Goal: Transaction & Acquisition: Purchase product/service

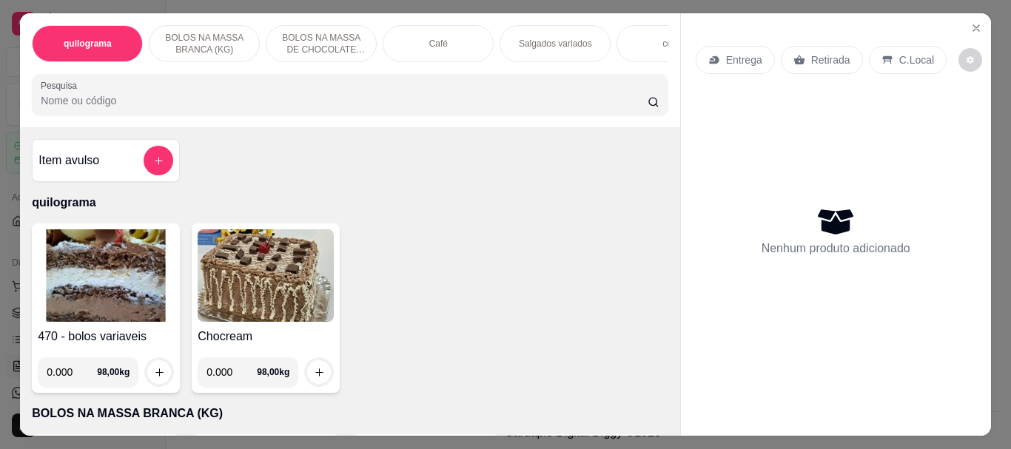
click at [432, 44] on div "Café" at bounding box center [438, 43] width 111 height 37
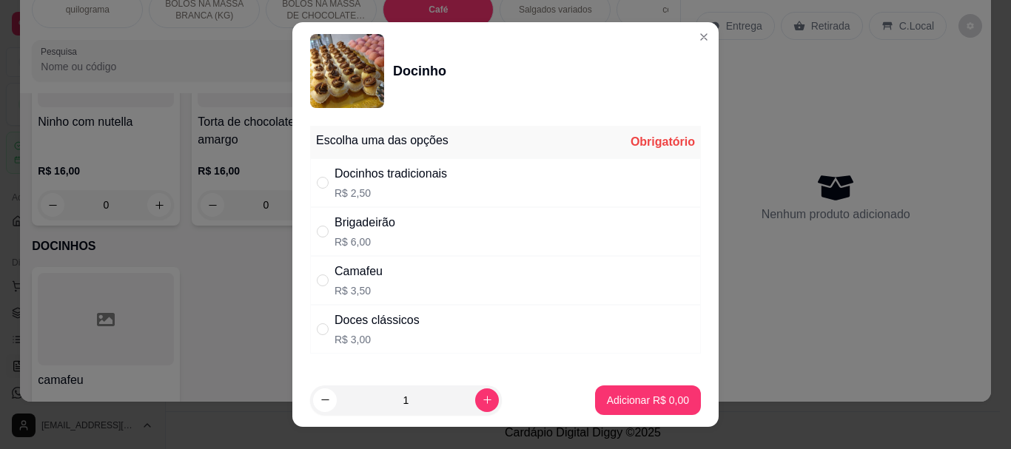
click at [360, 189] on p "R$ 2,50" at bounding box center [391, 193] width 113 height 15
radio input "true"
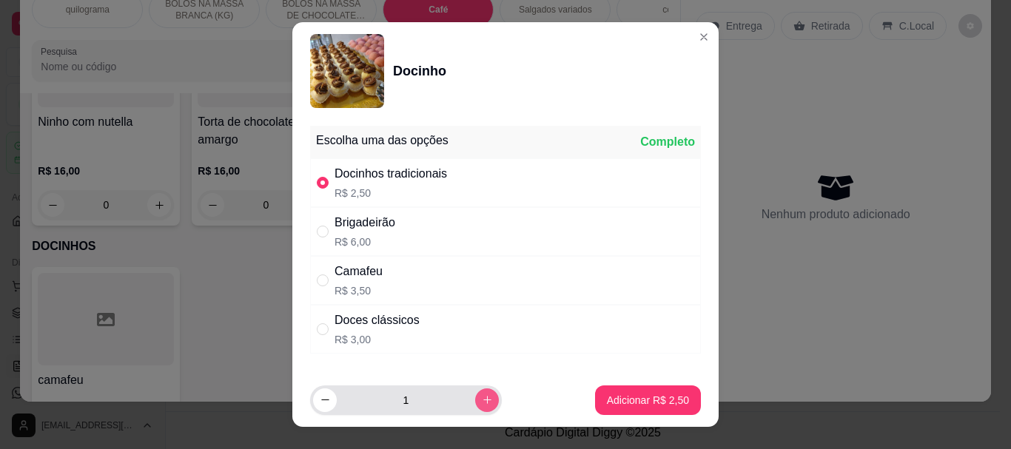
click at [482, 396] on icon "increase-product-quantity" at bounding box center [487, 400] width 11 height 11
type input "2"
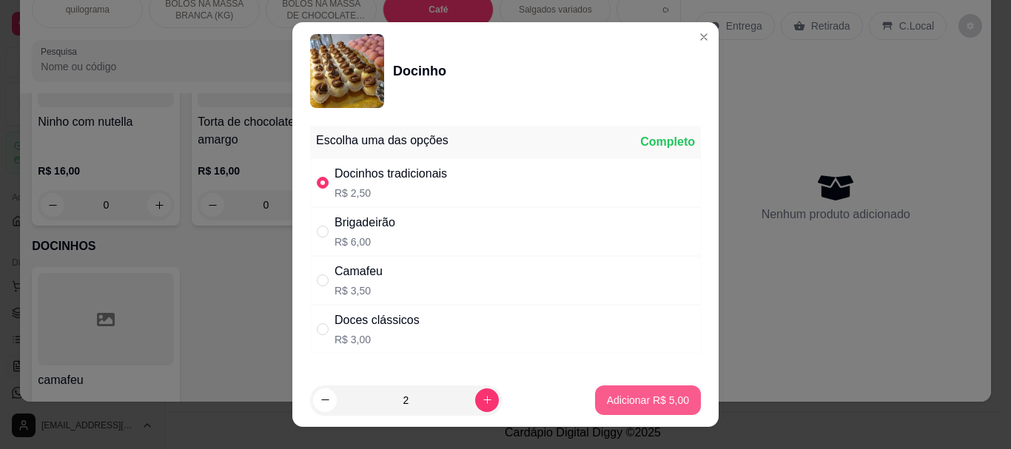
click at [607, 399] on p "Adicionar R$ 5,00" at bounding box center [648, 400] width 82 height 15
type input "2"
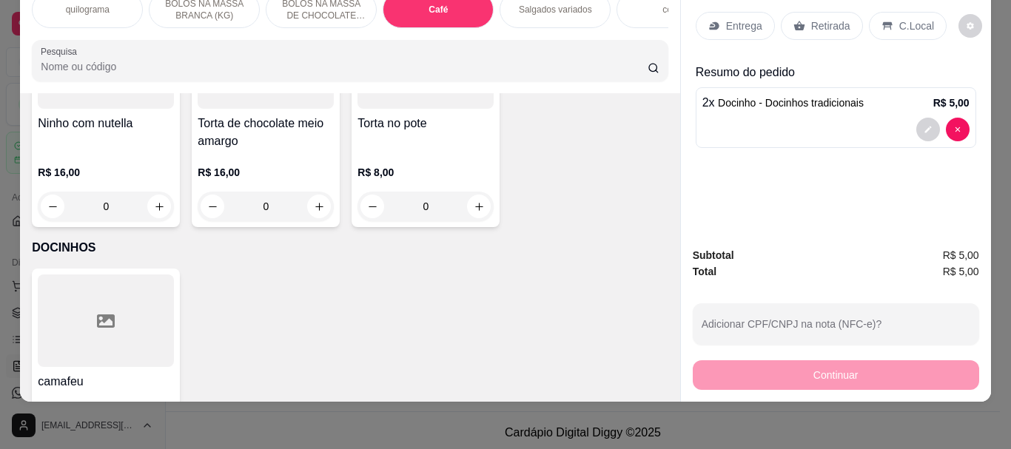
click at [830, 19] on p "Retirada" at bounding box center [830, 26] width 39 height 15
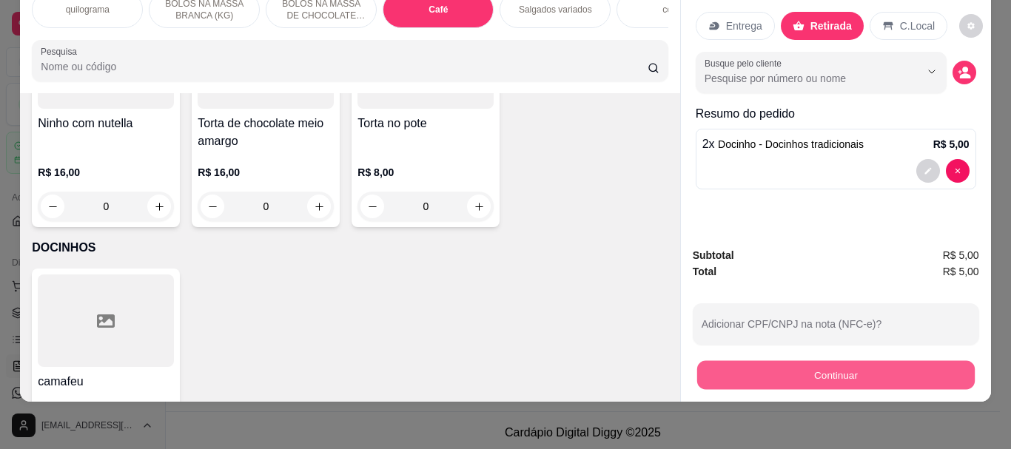
click at [825, 366] on button "Continuar" at bounding box center [836, 374] width 278 height 29
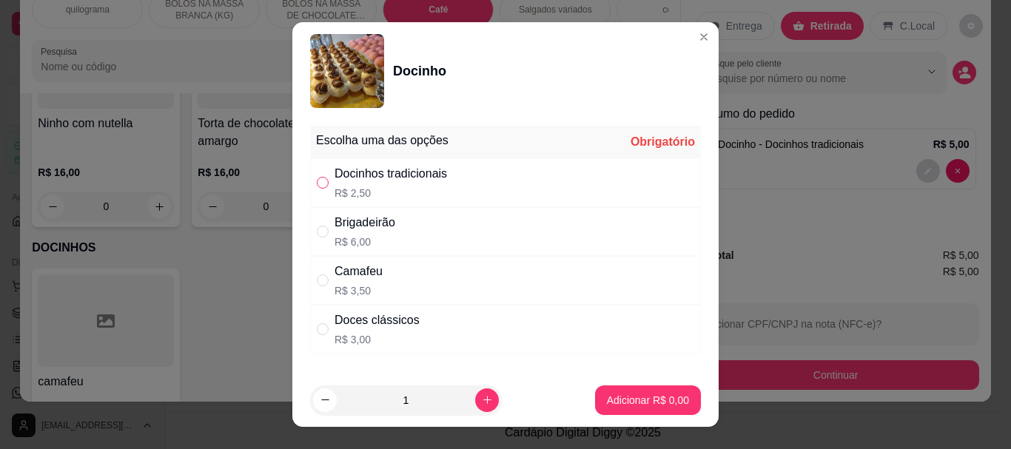
click at [319, 182] on input "" at bounding box center [323, 183] width 12 height 12
radio input "true"
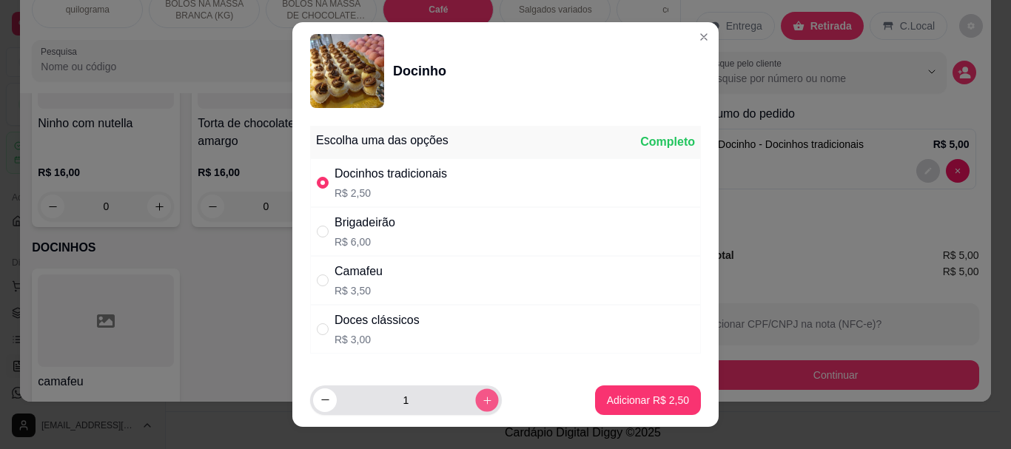
click at [482, 396] on icon "increase-product-quantity" at bounding box center [487, 400] width 11 height 11
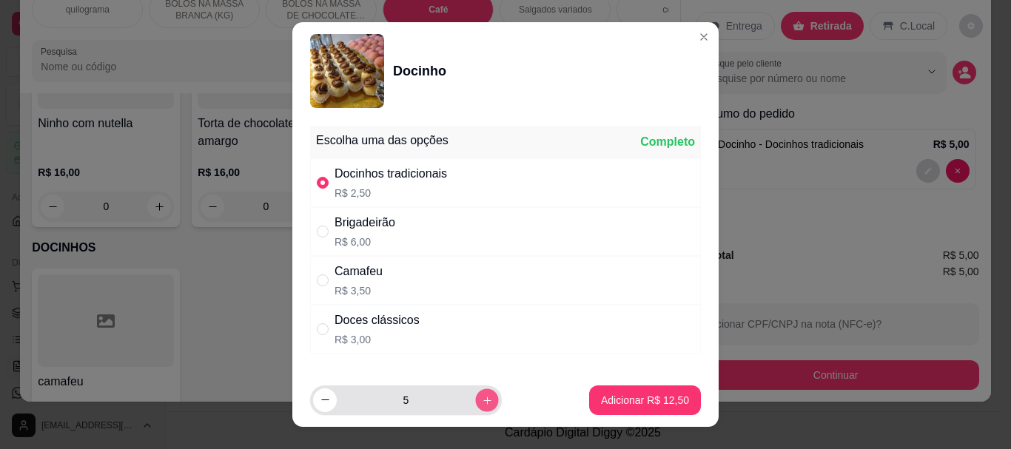
type input "6"
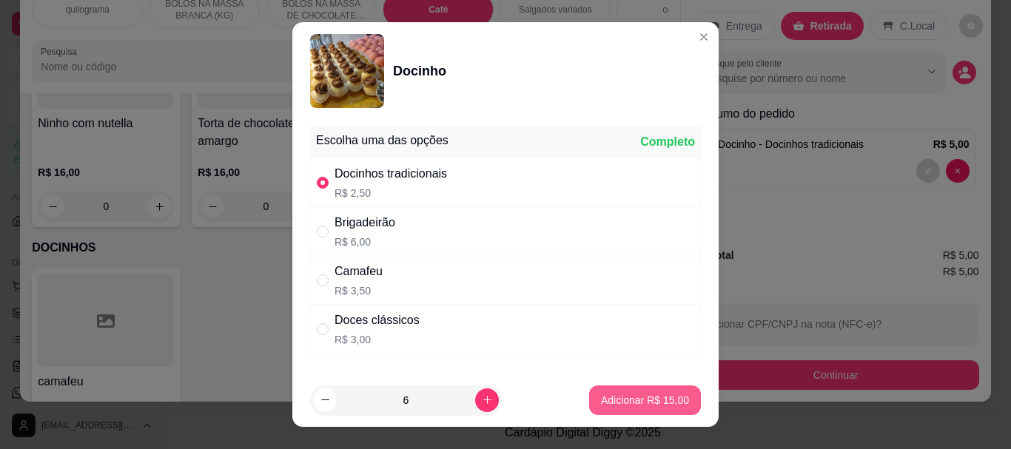
click at [617, 400] on p "Adicionar R$ 15,00" at bounding box center [645, 400] width 88 height 15
type input "8"
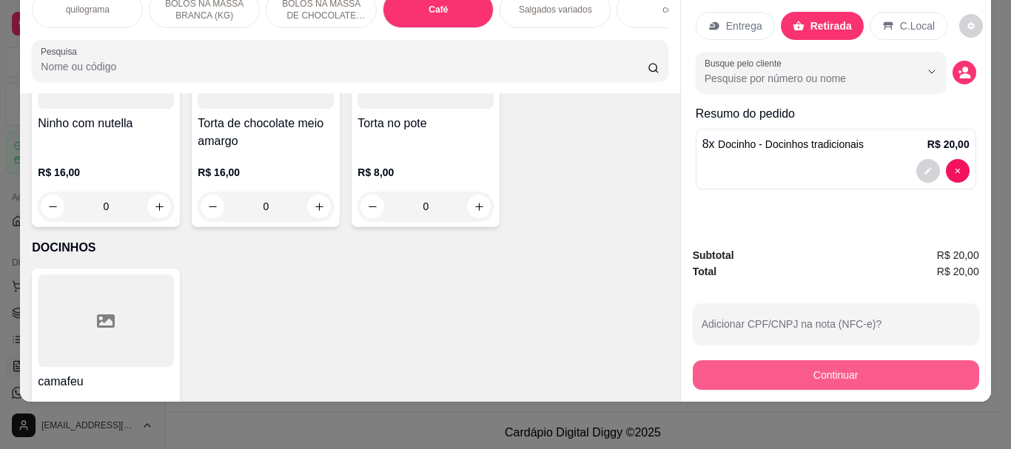
click at [830, 360] on button "Continuar" at bounding box center [836, 375] width 286 height 30
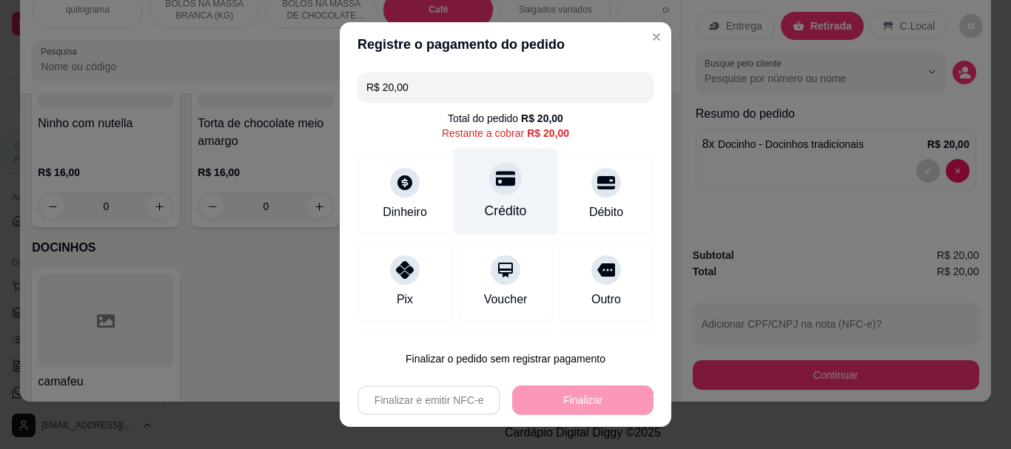
click at [487, 202] on div "Crédito" at bounding box center [506, 211] width 42 height 19
type input "R$ 0,00"
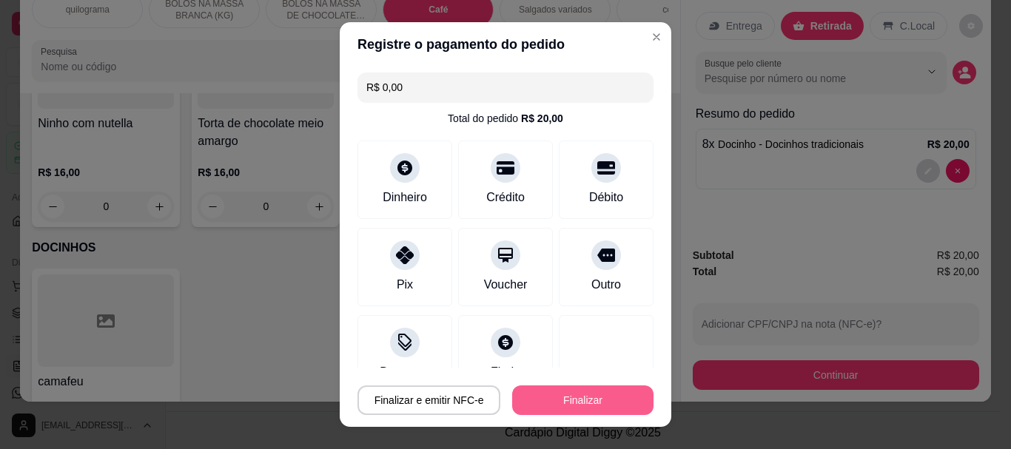
click at [564, 403] on button "Finalizar" at bounding box center [582, 401] width 141 height 30
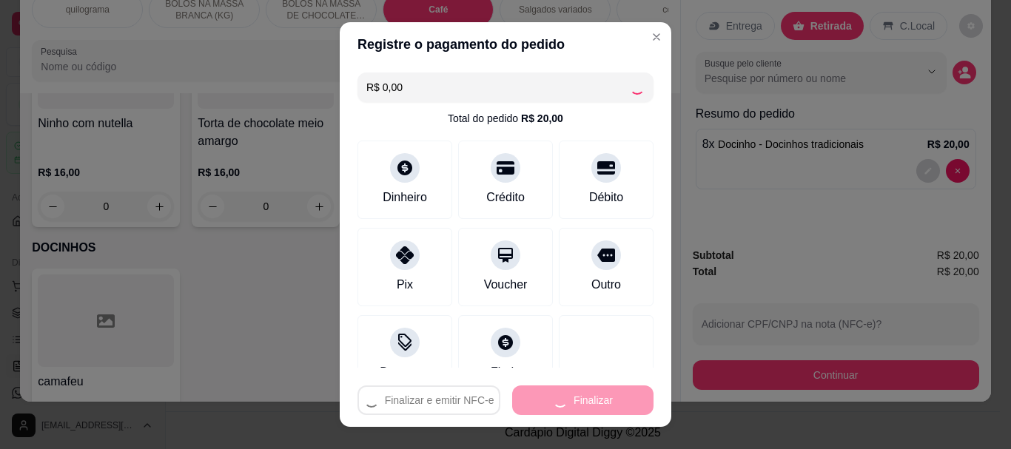
type input "0"
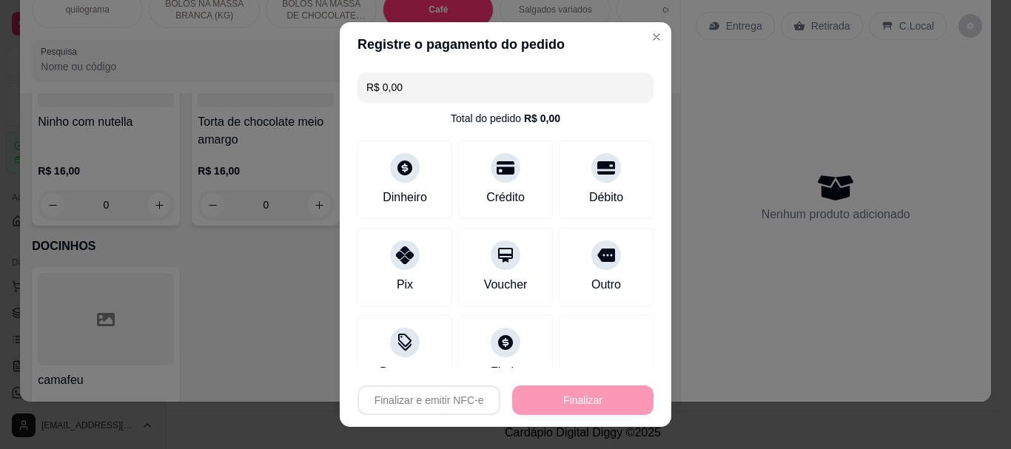
type input "-R$ 20,00"
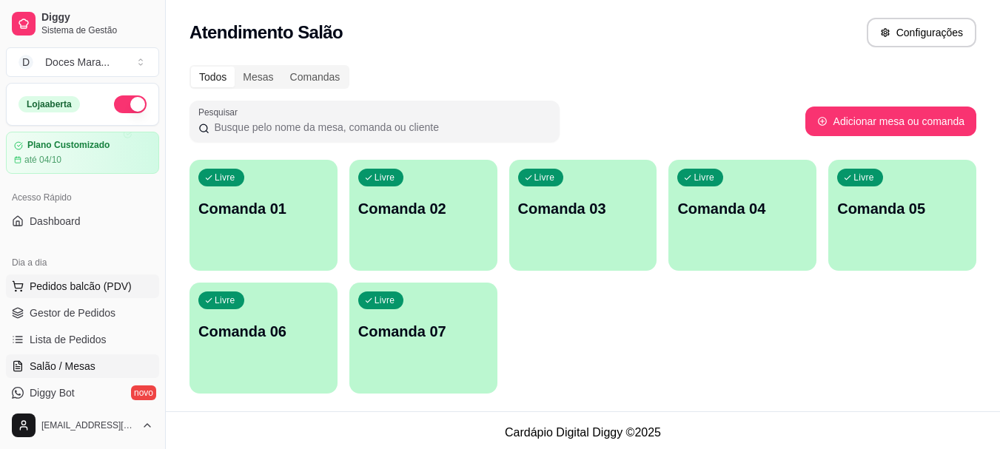
click at [66, 283] on span "Pedidos balcão (PDV)" at bounding box center [81, 286] width 102 height 15
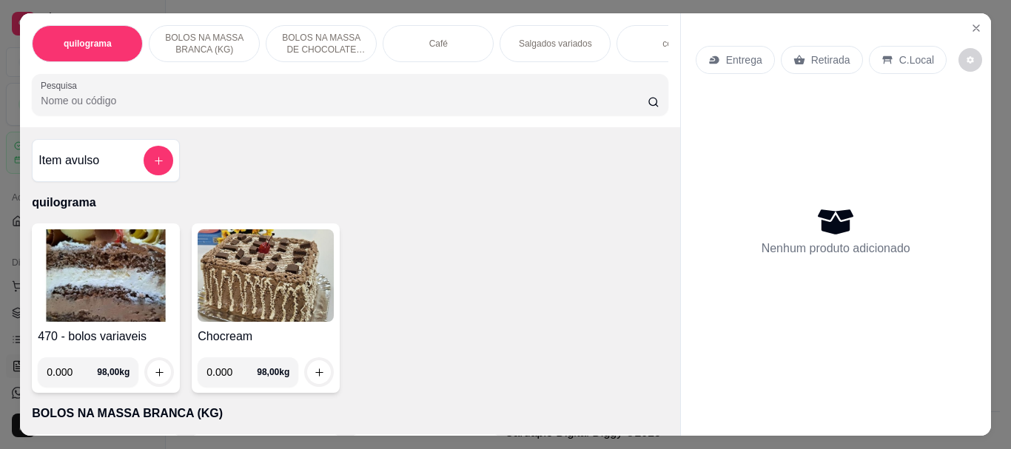
click at [406, 44] on div "Café" at bounding box center [438, 43] width 111 height 37
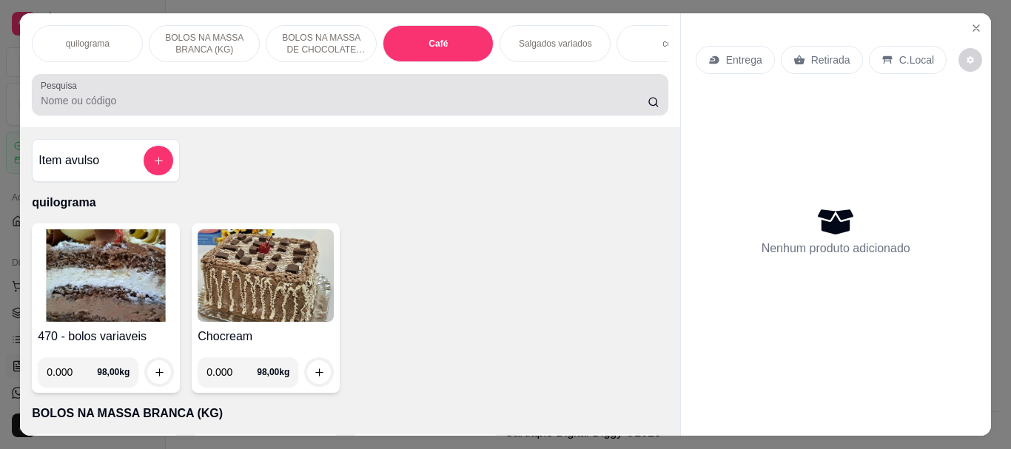
scroll to position [39, 0]
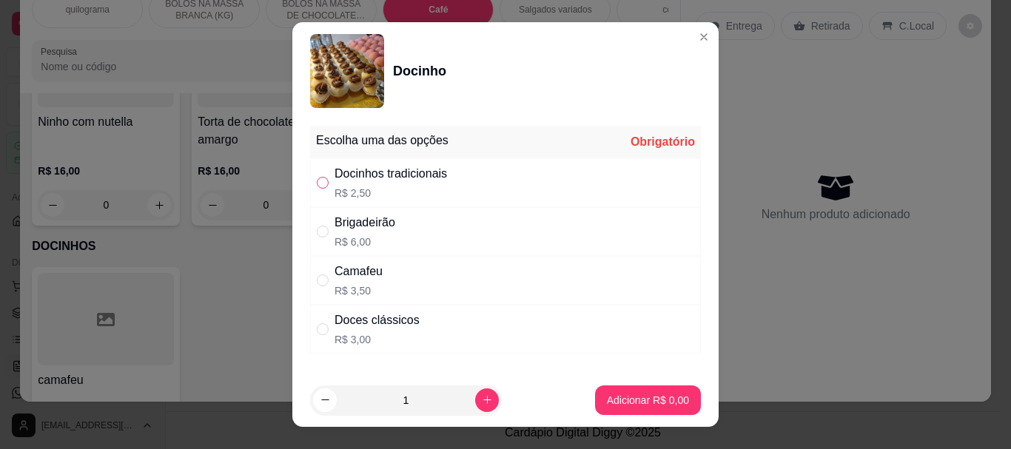
click at [321, 181] on input "" at bounding box center [323, 183] width 12 height 12
radio input "true"
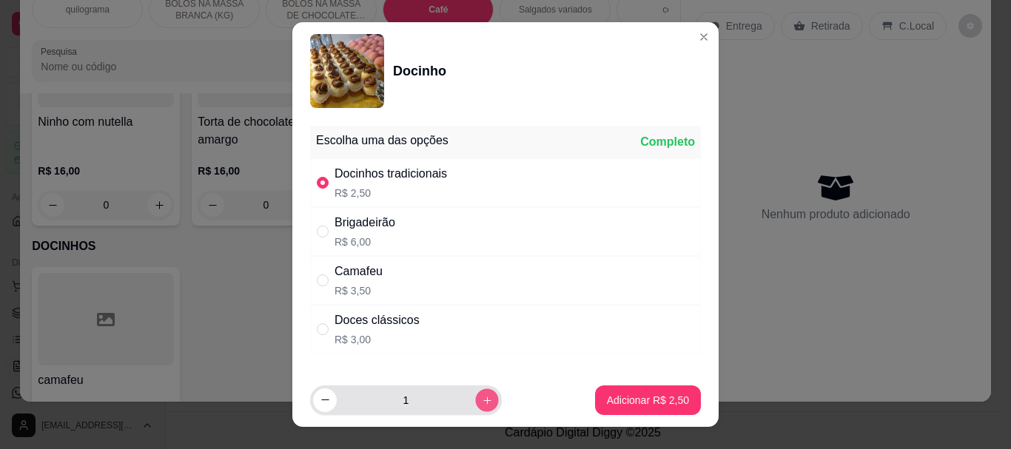
click at [482, 398] on icon "increase-product-quantity" at bounding box center [487, 400] width 11 height 11
type input "2"
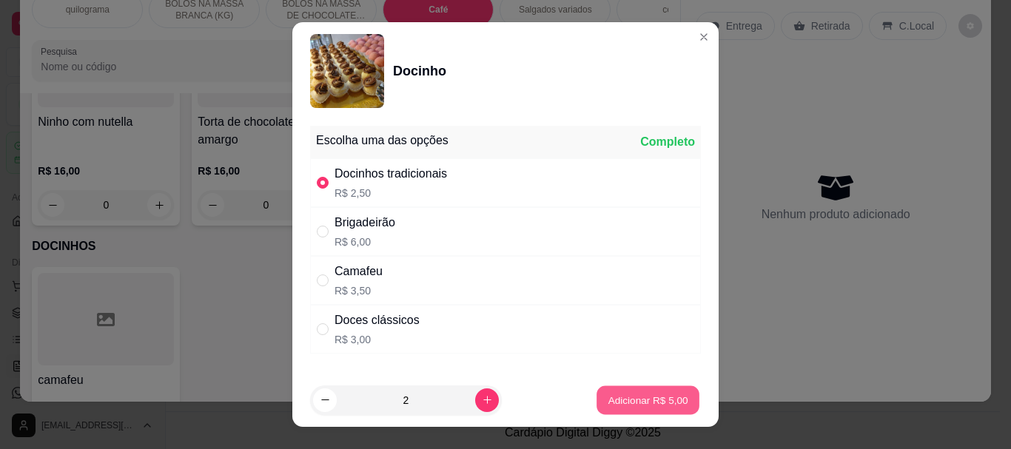
click at [648, 399] on p "Adicionar R$ 5,00" at bounding box center [648, 400] width 80 height 14
type input "2"
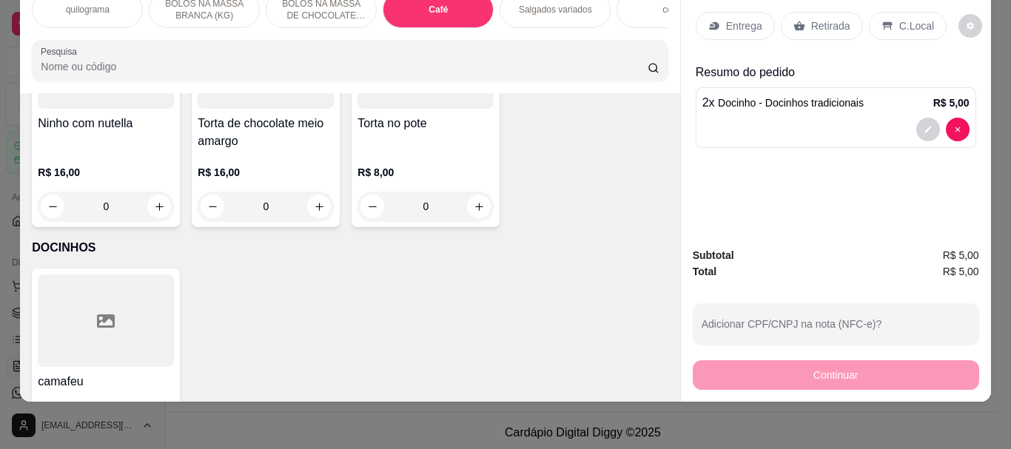
click at [92, 71] on input "Pesquisa" at bounding box center [344, 66] width 607 height 15
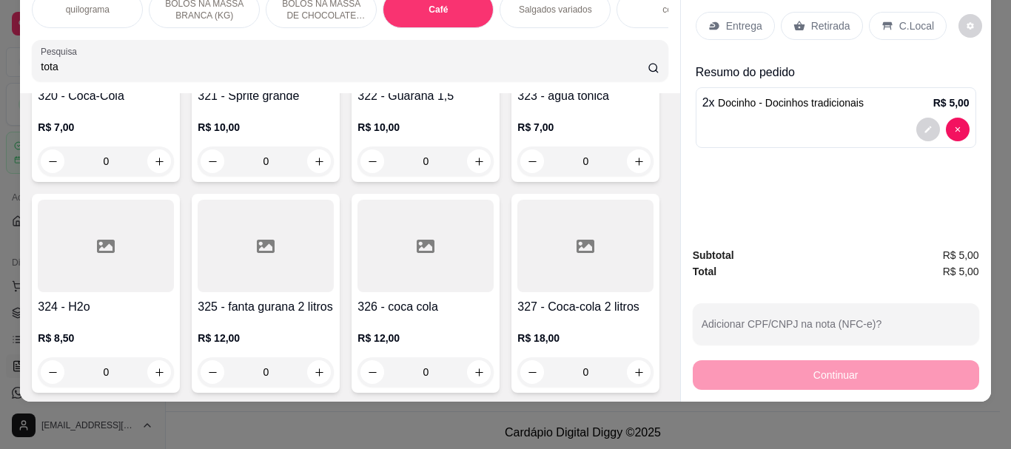
scroll to position [5303, 0]
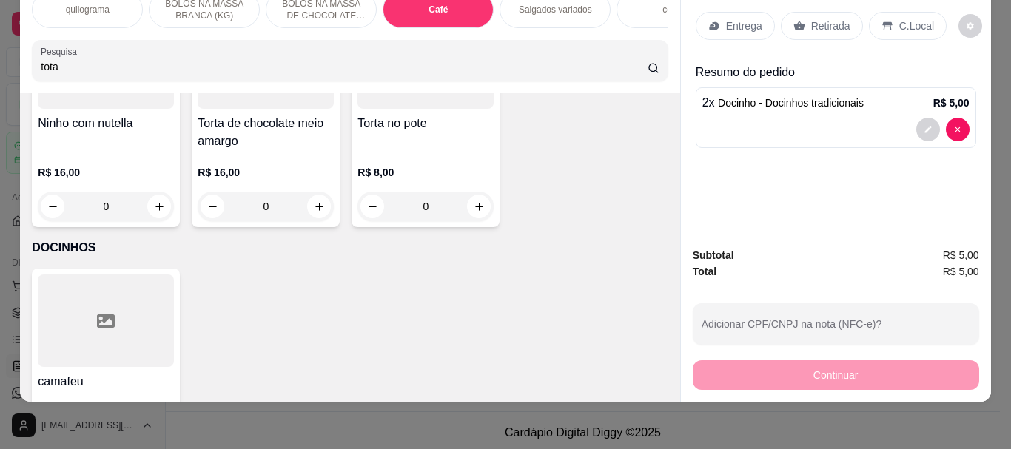
click at [44, 69] on input "tota" at bounding box center [344, 66] width 607 height 15
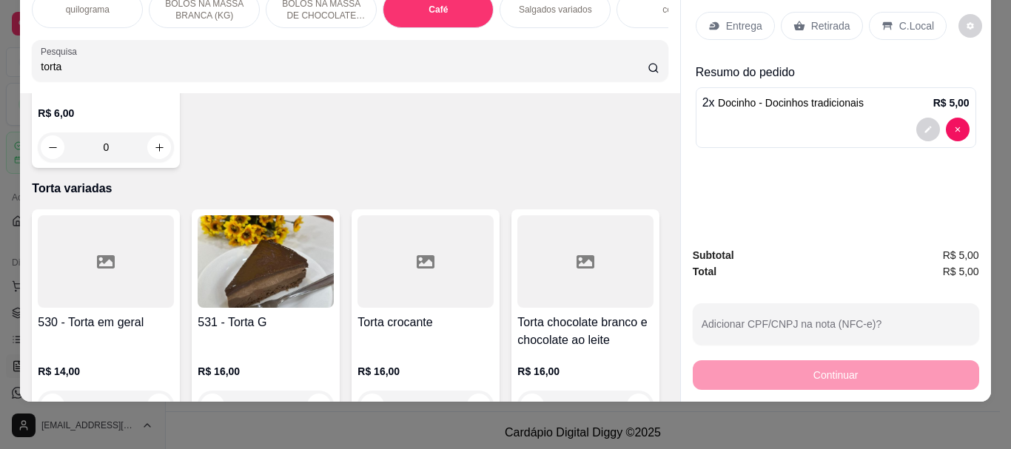
scroll to position [5942, 0]
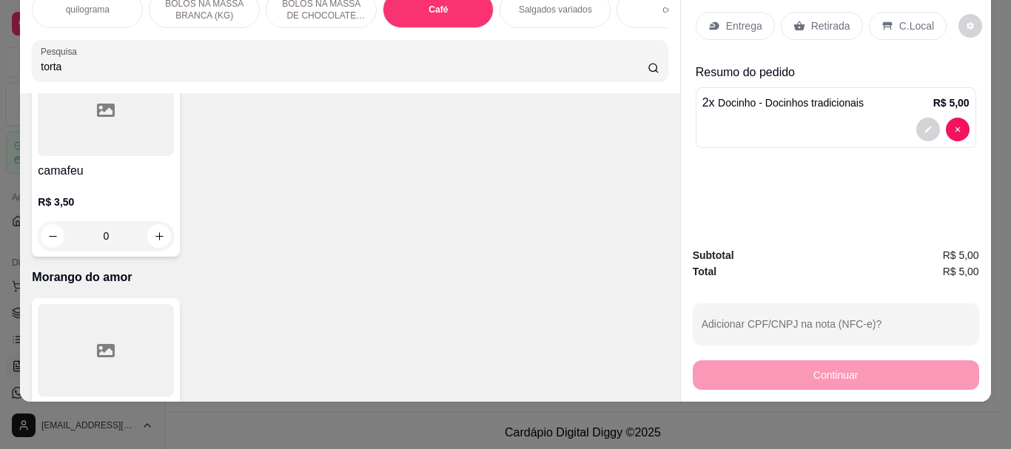
type input "torta"
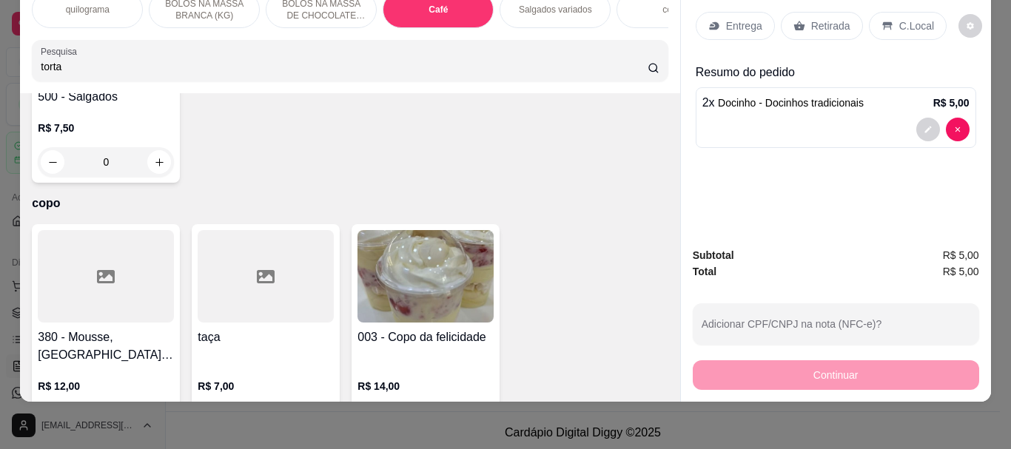
scroll to position [0, 0]
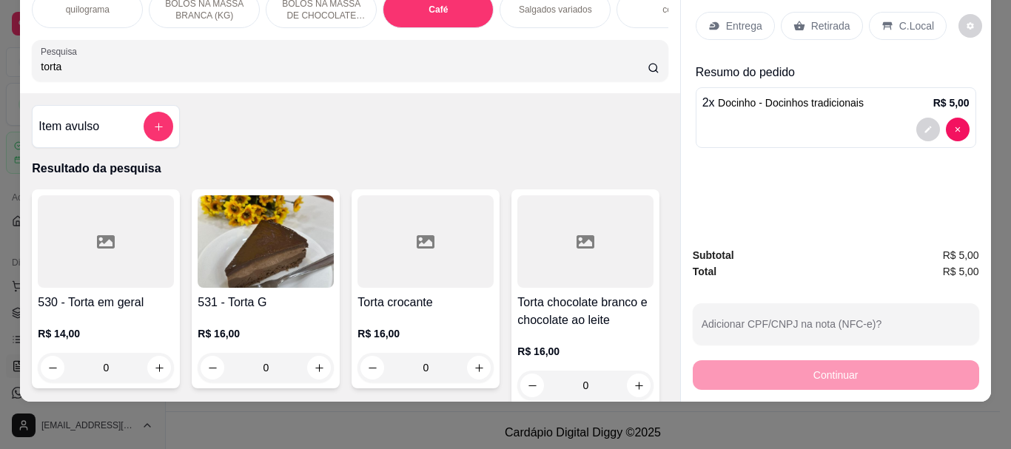
click at [246, 244] on img at bounding box center [266, 241] width 136 height 93
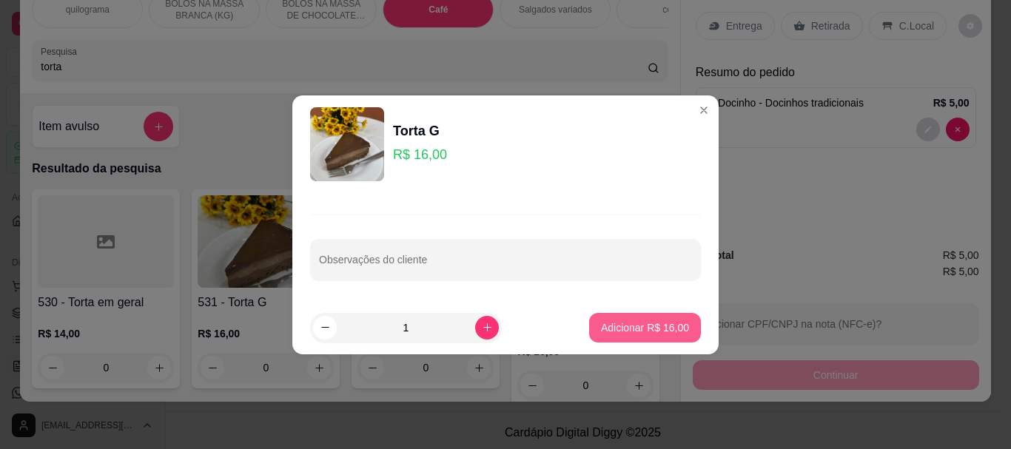
click at [624, 332] on p "Adicionar R$ 16,00" at bounding box center [645, 328] width 88 height 15
type input "1"
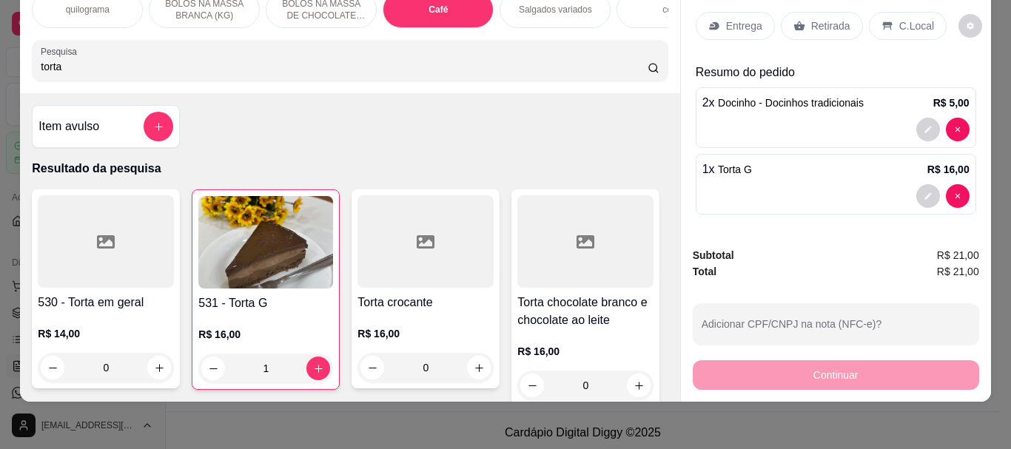
click at [819, 19] on p "Retirada" at bounding box center [830, 26] width 39 height 15
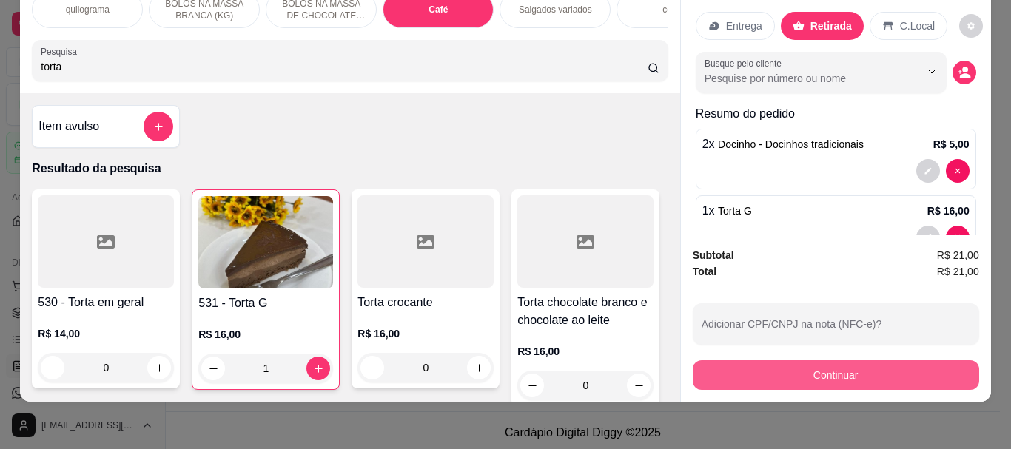
click at [843, 364] on button "Continuar" at bounding box center [836, 375] width 286 height 30
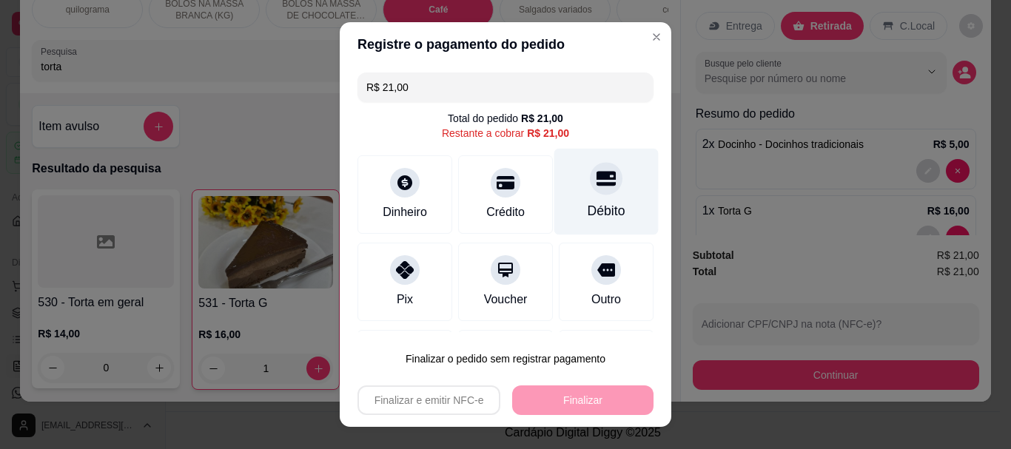
click at [597, 198] on div "Débito" at bounding box center [606, 192] width 104 height 87
type input "R$ 0,00"
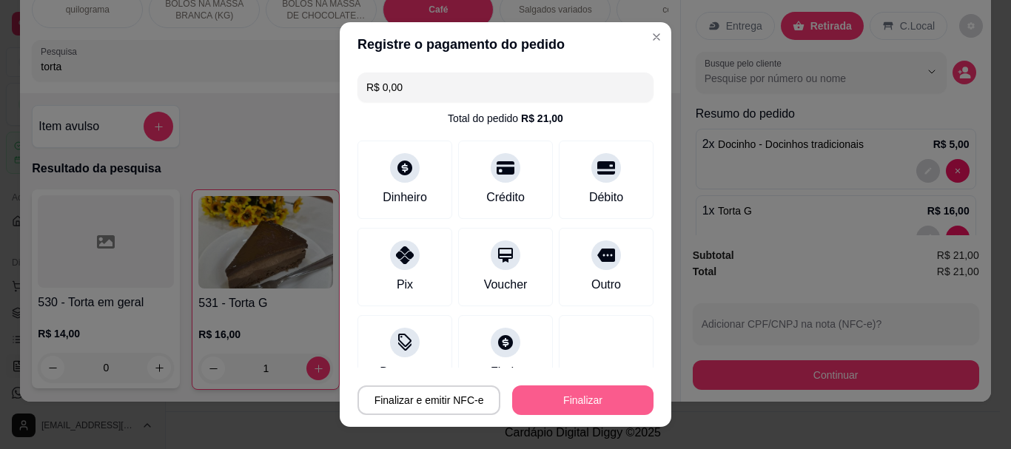
click at [603, 401] on button "Finalizar" at bounding box center [582, 401] width 141 height 30
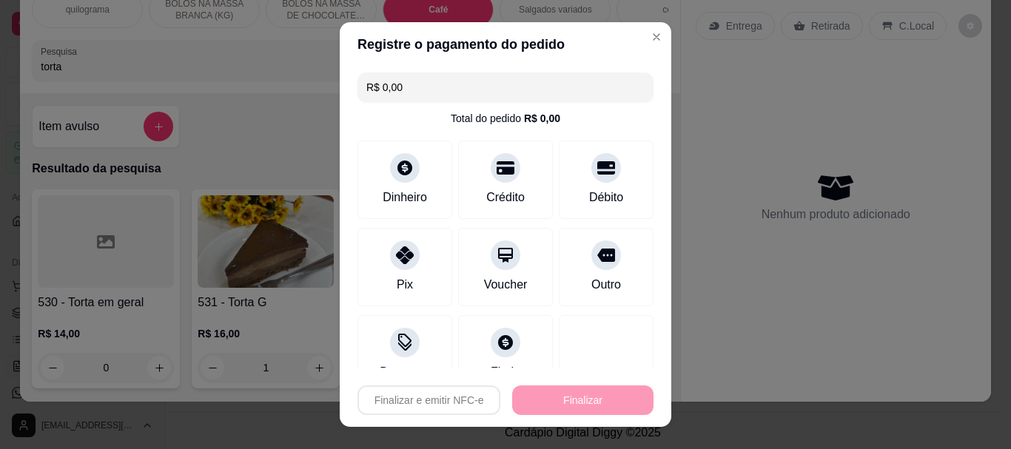
type input "0"
type input "-R$ 21,00"
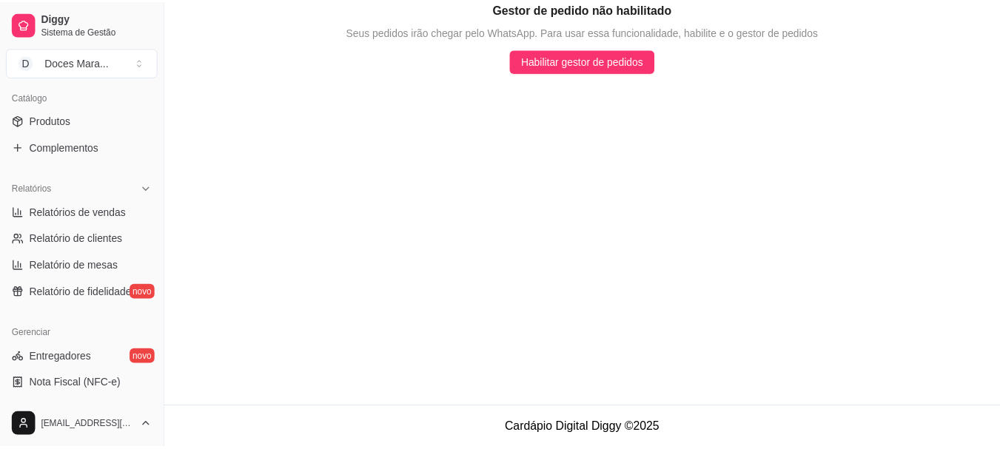
scroll to position [370, 0]
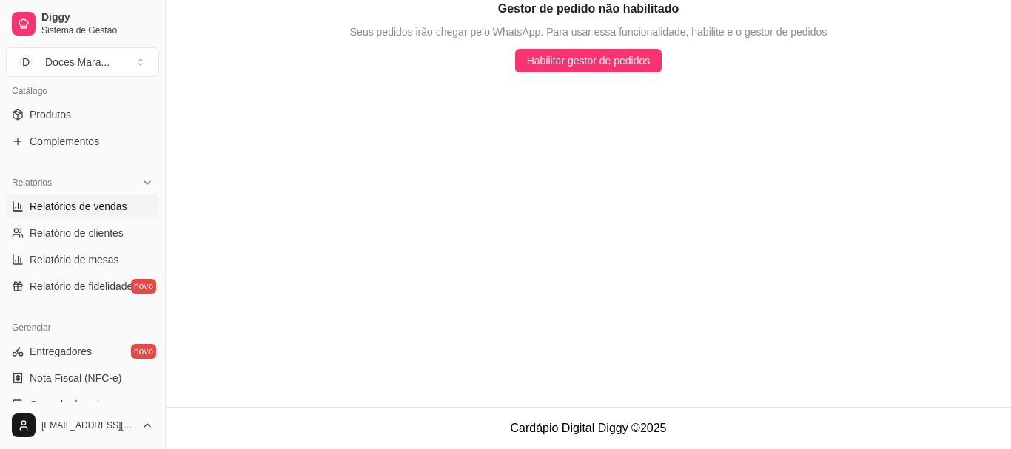
click at [87, 203] on span "Relatórios de vendas" at bounding box center [79, 206] width 98 height 15
select select "ALL"
select select "0"
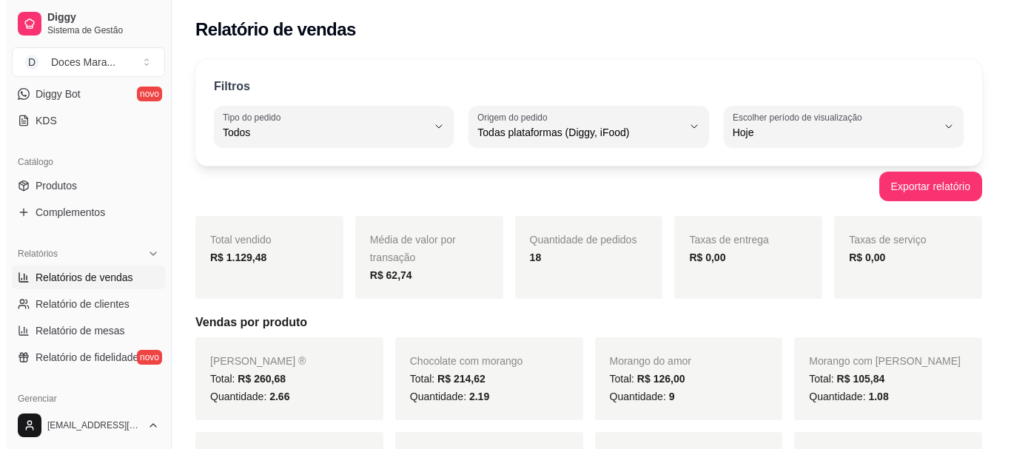
scroll to position [148, 0]
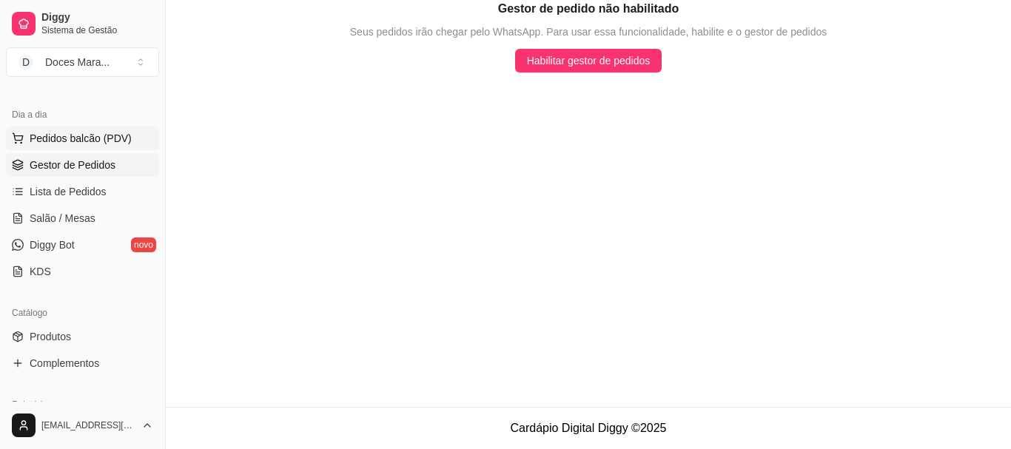
click at [81, 138] on span "Pedidos balcão (PDV)" at bounding box center [81, 138] width 102 height 15
